Goal: Task Accomplishment & Management: Use online tool/utility

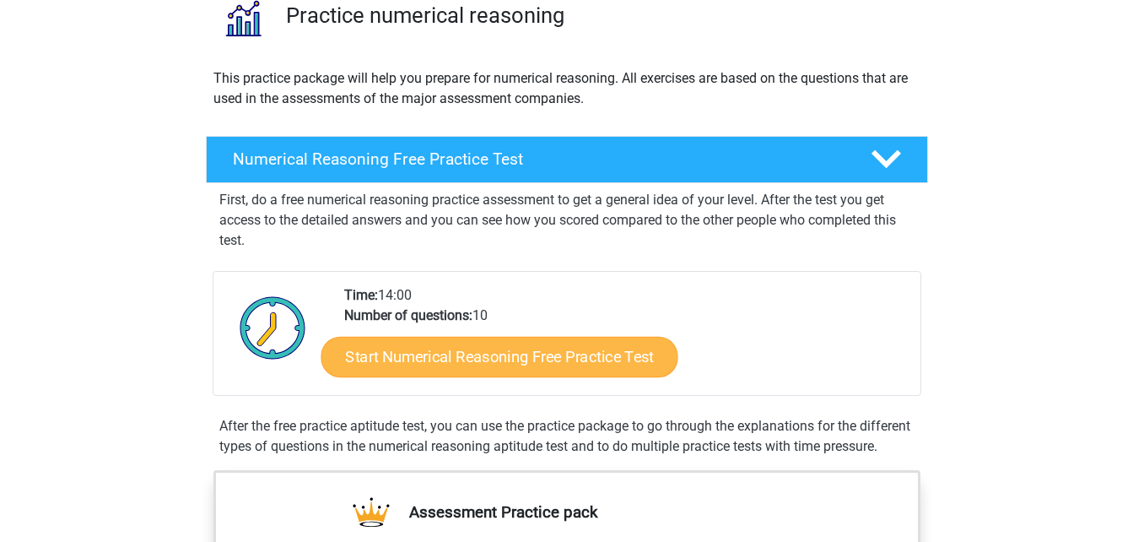
scroll to position [169, 0]
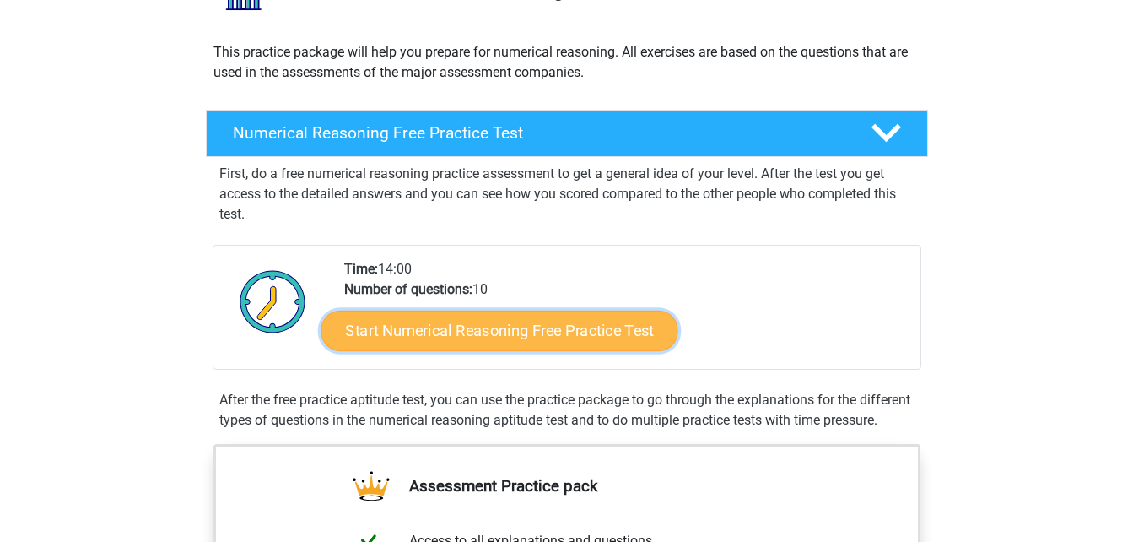
click at [553, 334] on link "Start Numerical Reasoning Free Practice Test" at bounding box center [499, 330] width 357 height 41
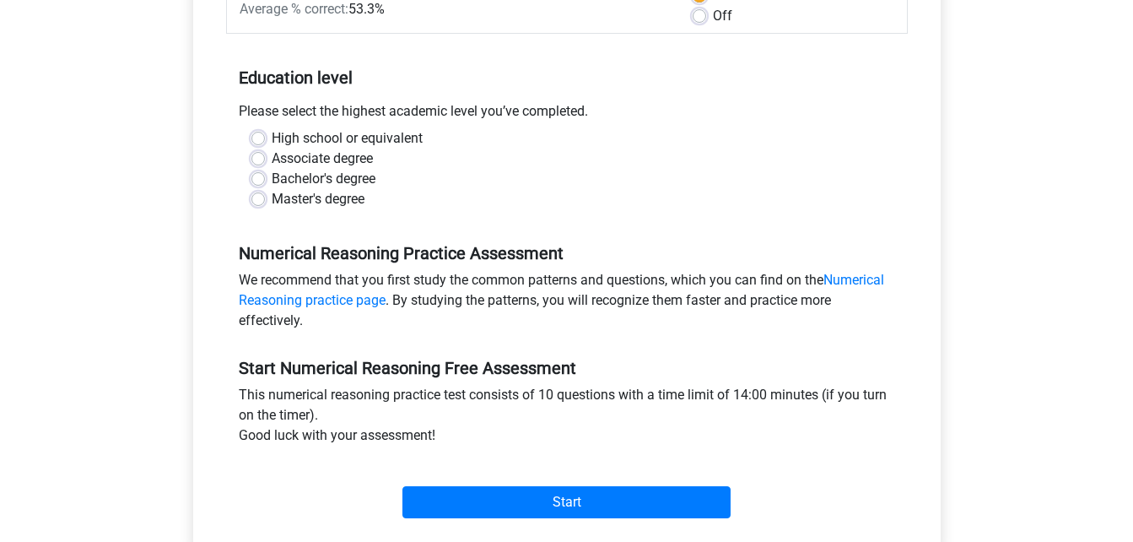
scroll to position [84, 0]
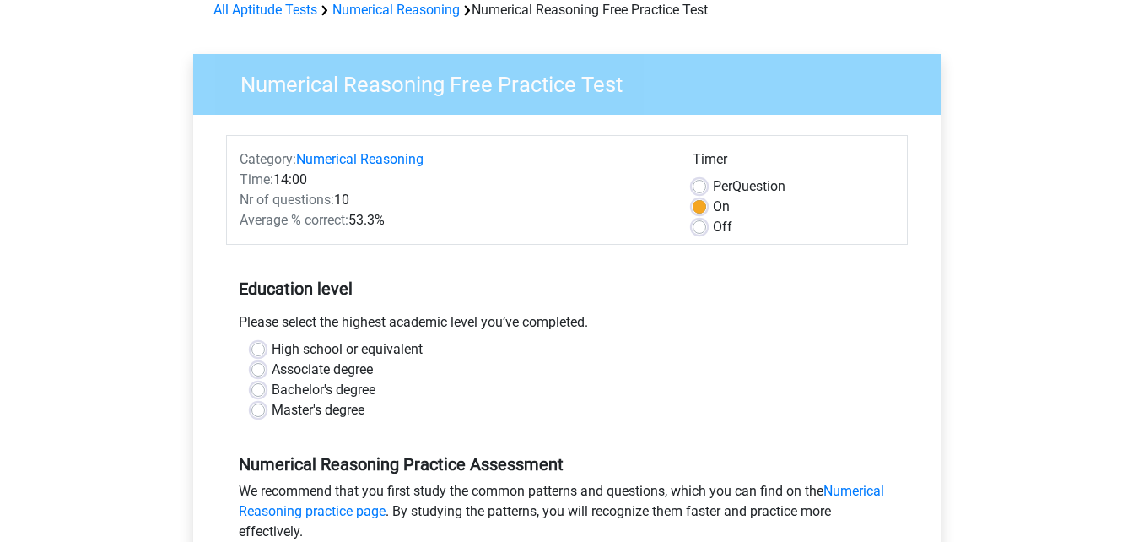
click at [390, 352] on label "High school or equivalent" at bounding box center [347, 349] width 151 height 20
click at [265, 352] on input "High school or equivalent" at bounding box center [259, 347] width 14 height 17
radio input "true"
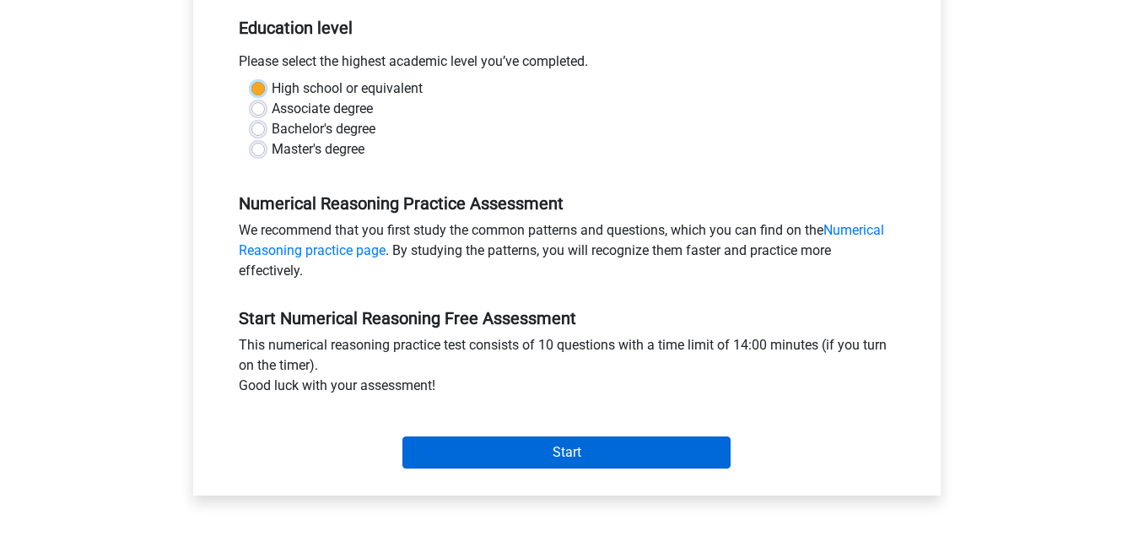
scroll to position [506, 0]
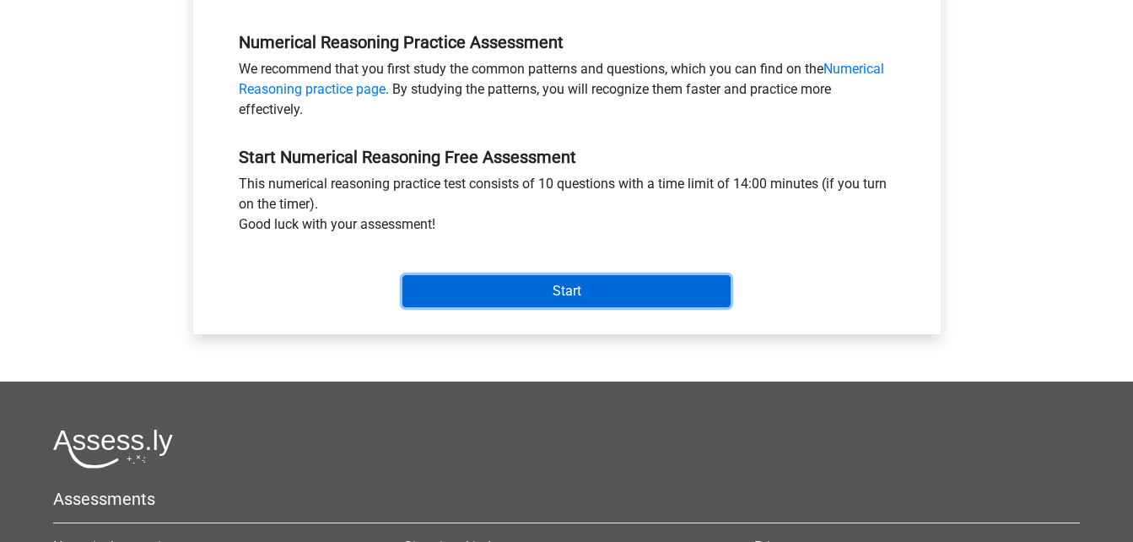
click at [569, 299] on input "Start" at bounding box center [567, 291] width 328 height 32
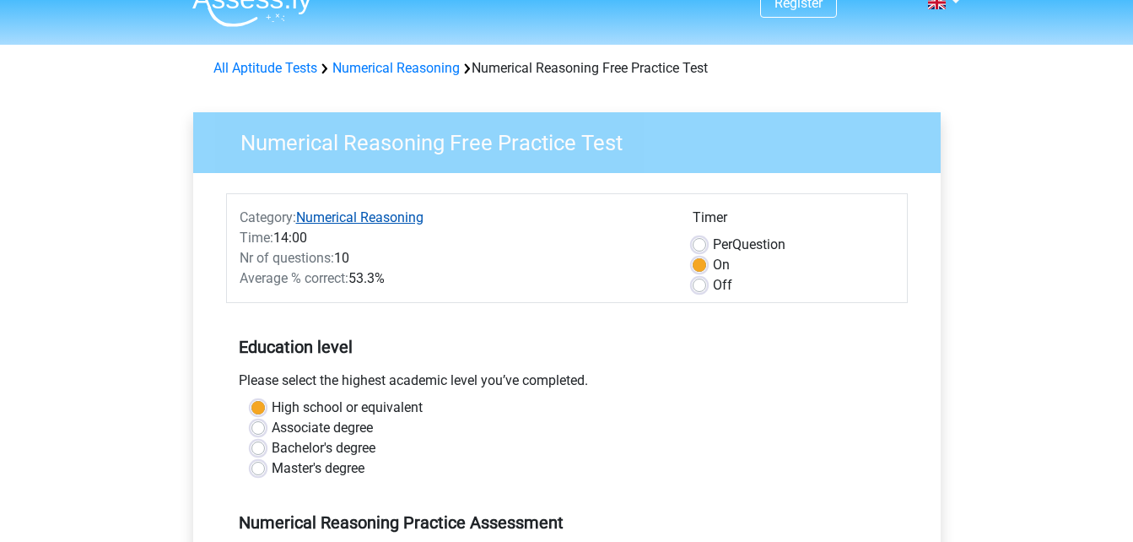
scroll to position [0, 0]
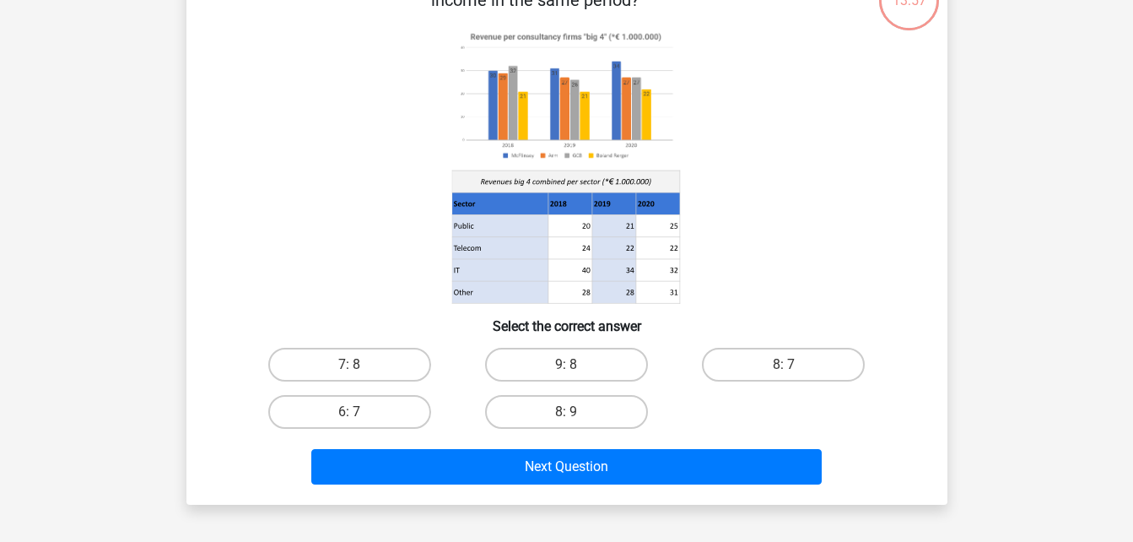
scroll to position [169, 0]
